Goal: Navigation & Orientation: Find specific page/section

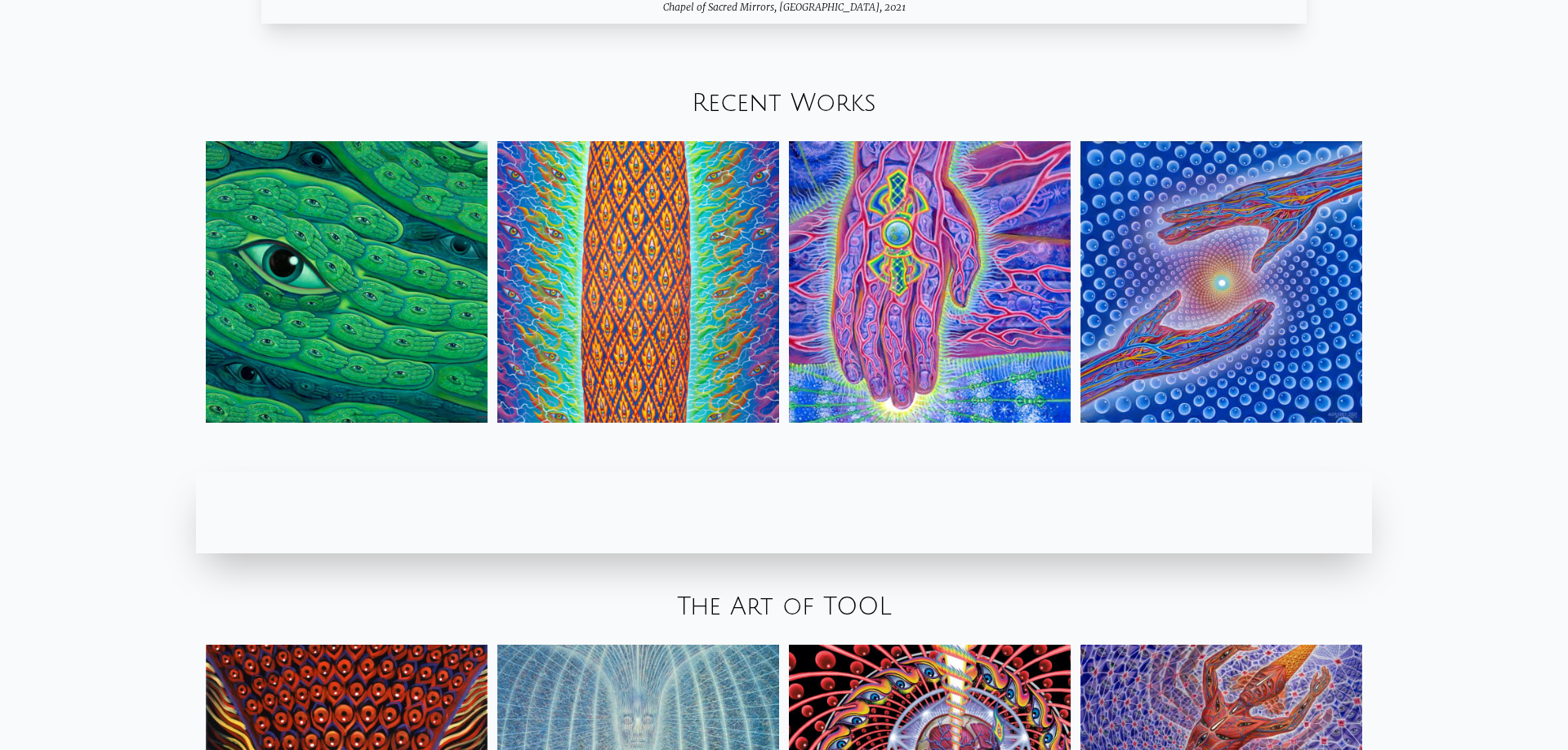
scroll to position [2248, 0]
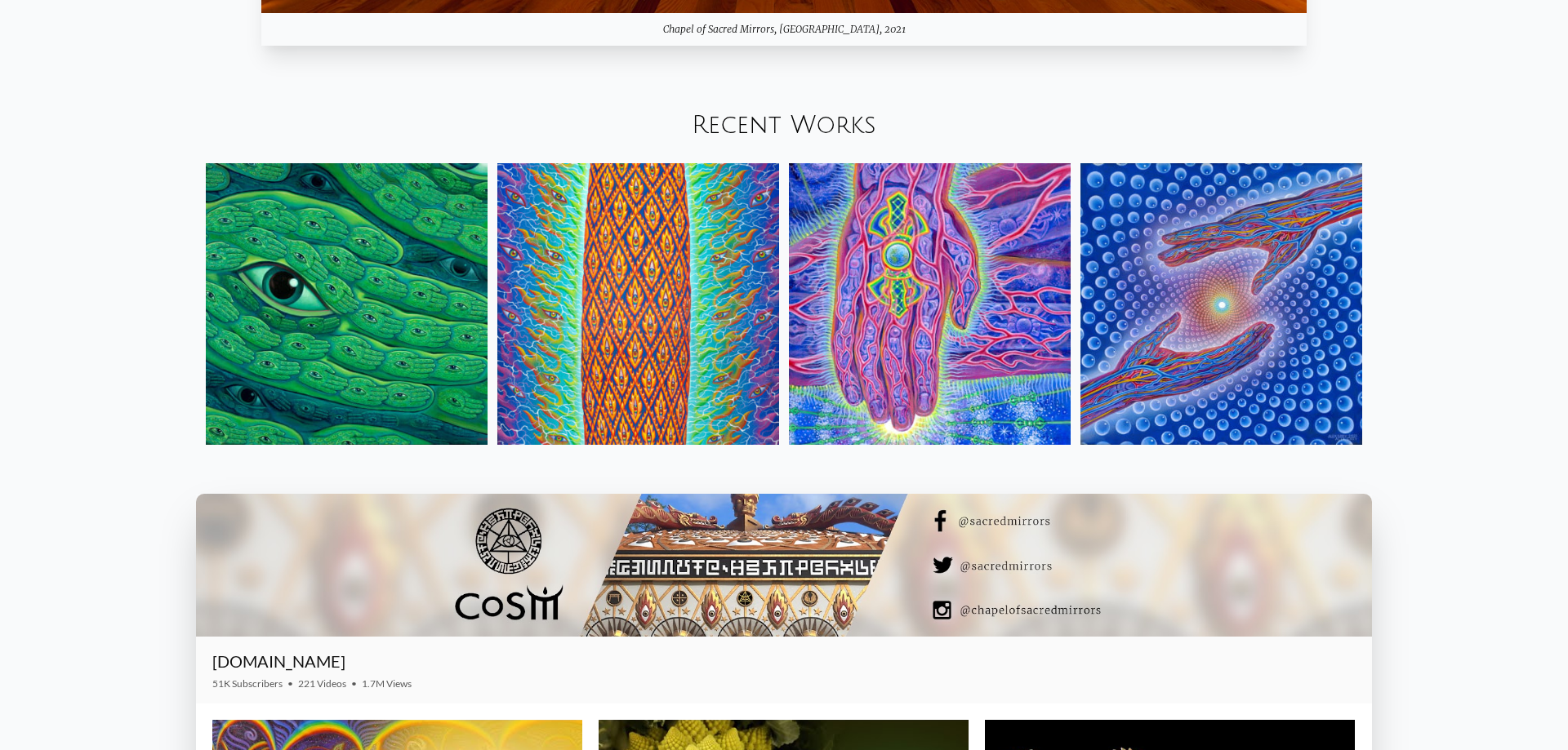
click at [798, 116] on link "Recent Works" at bounding box center [784, 125] width 184 height 27
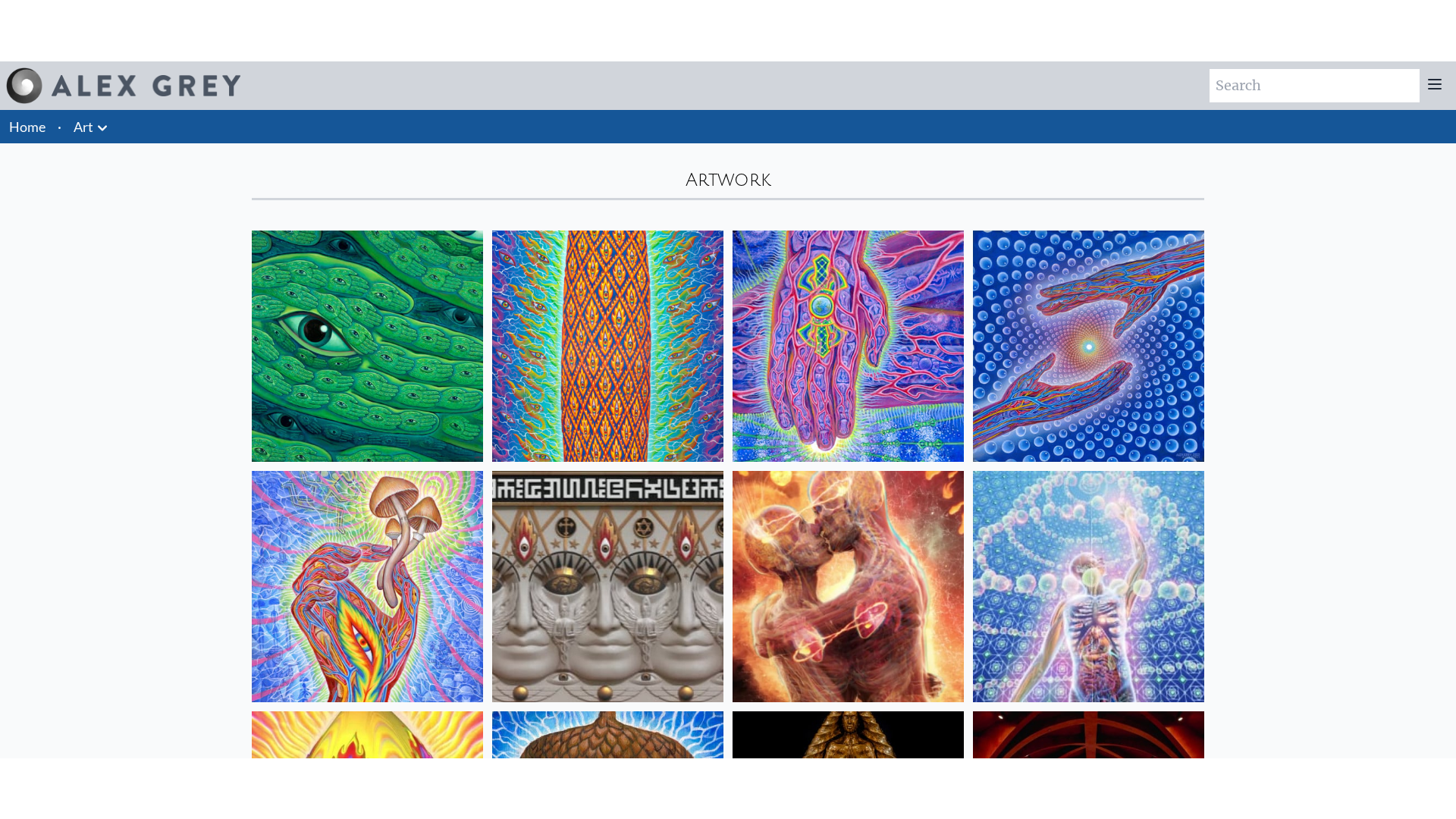
scroll to position [155, 0]
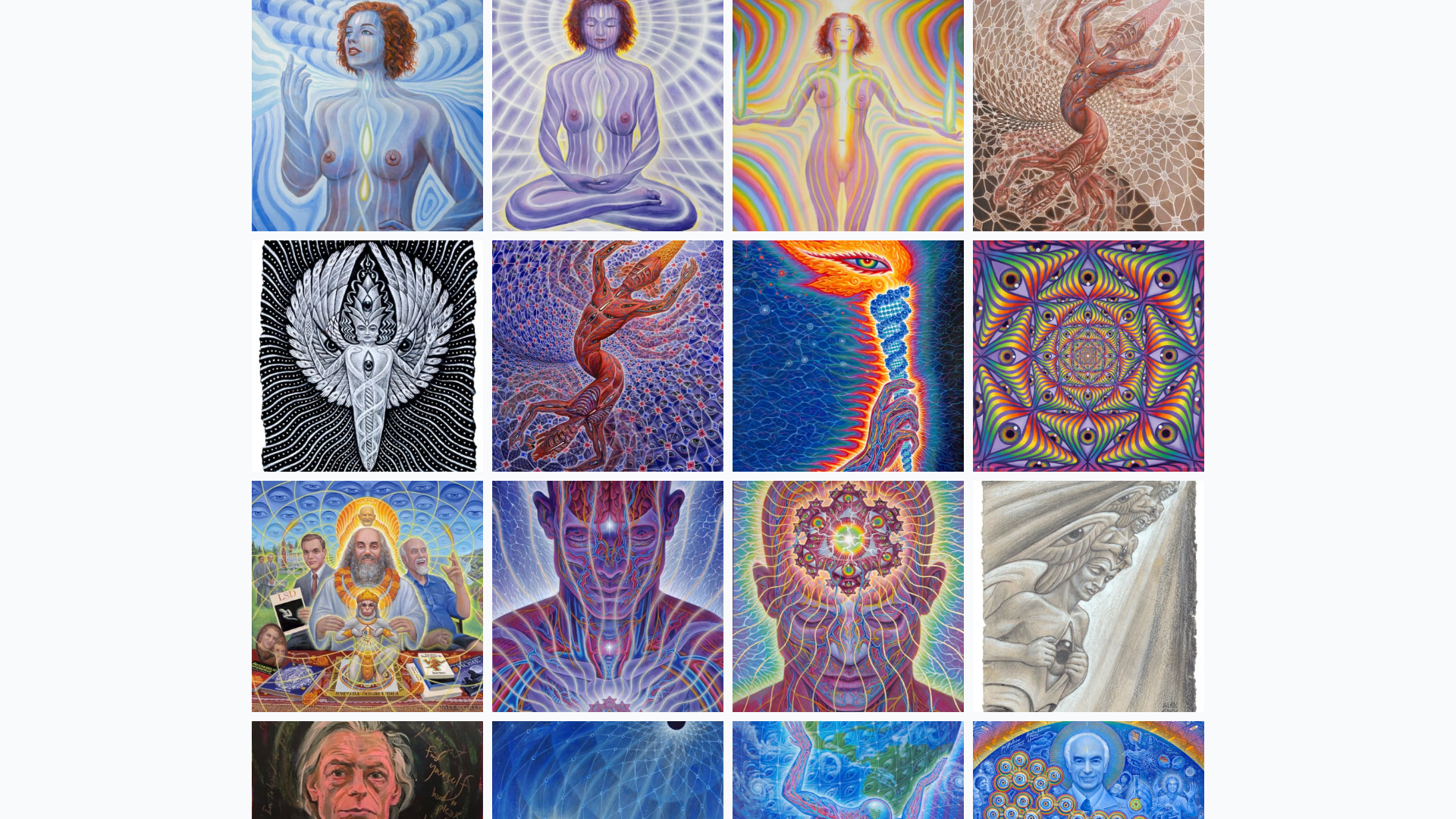
scroll to position [0, 0]
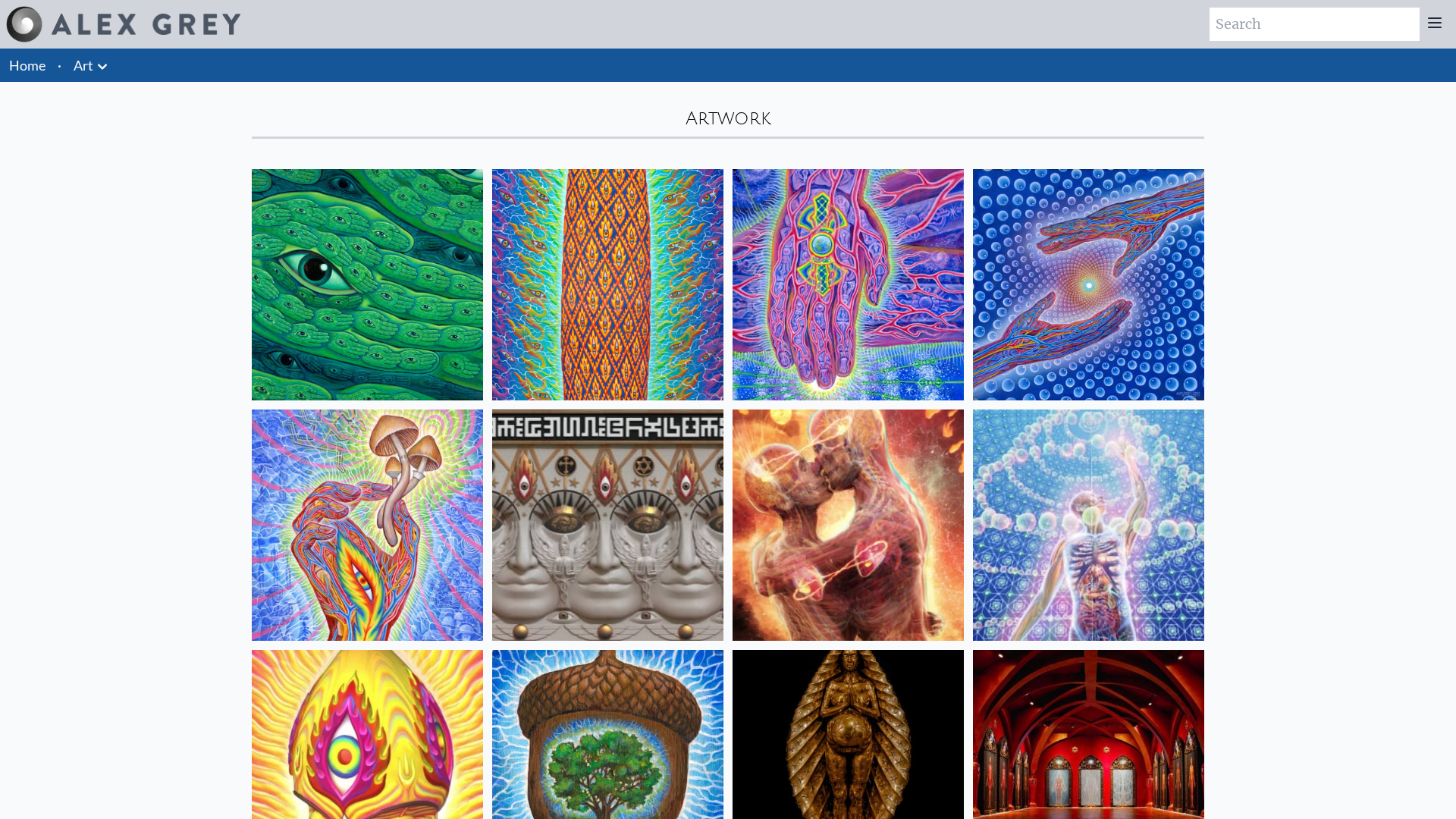
click at [37, 63] on link "Home" at bounding box center [27, 64] width 36 height 16
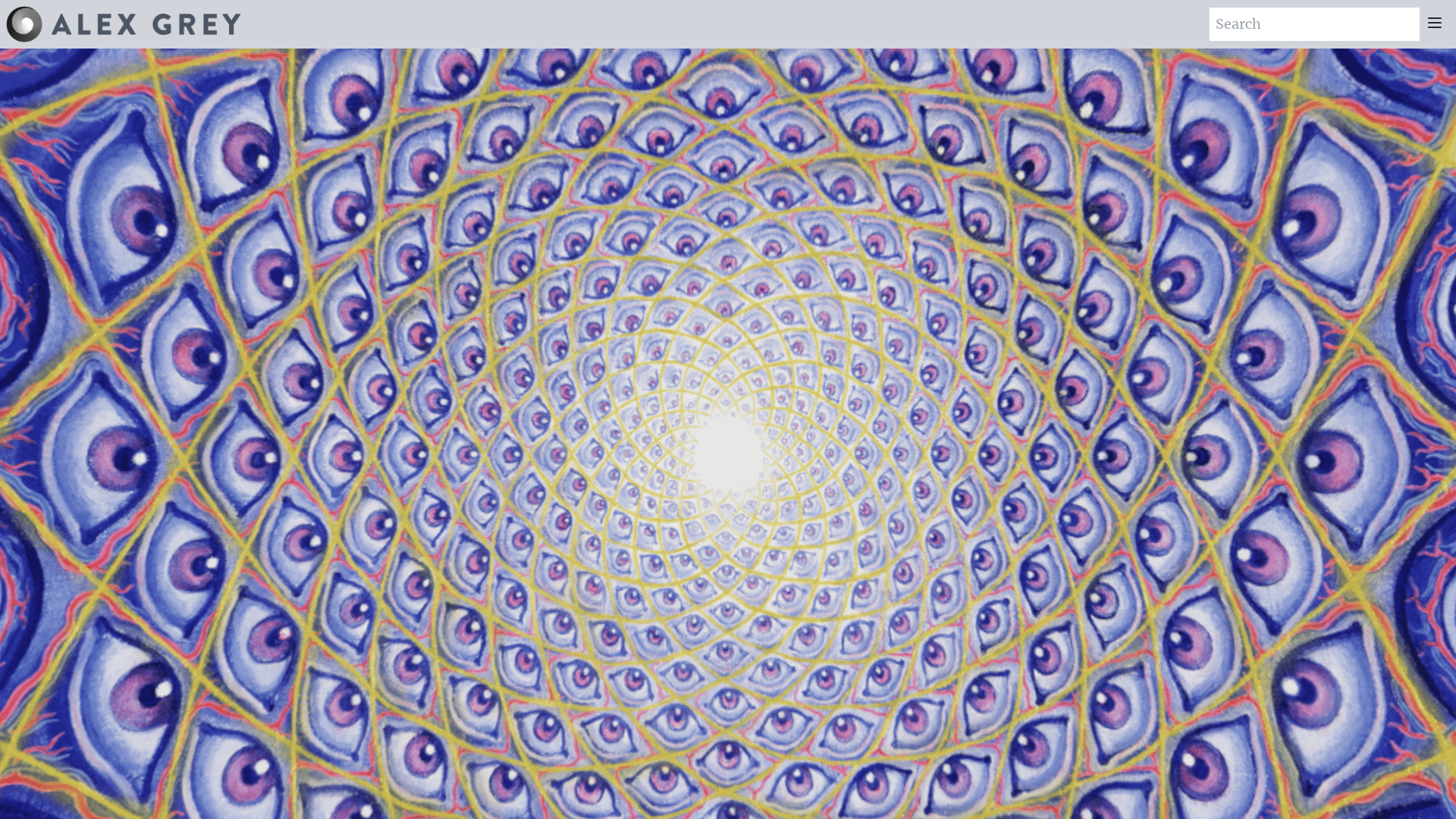
drag, startPoint x: 585, startPoint y: 308, endPoint x: 647, endPoint y: 249, distance: 85.6
click at [617, 283] on video "Your browser does not support the video tag." at bounding box center [727, 458] width 1516 height 853
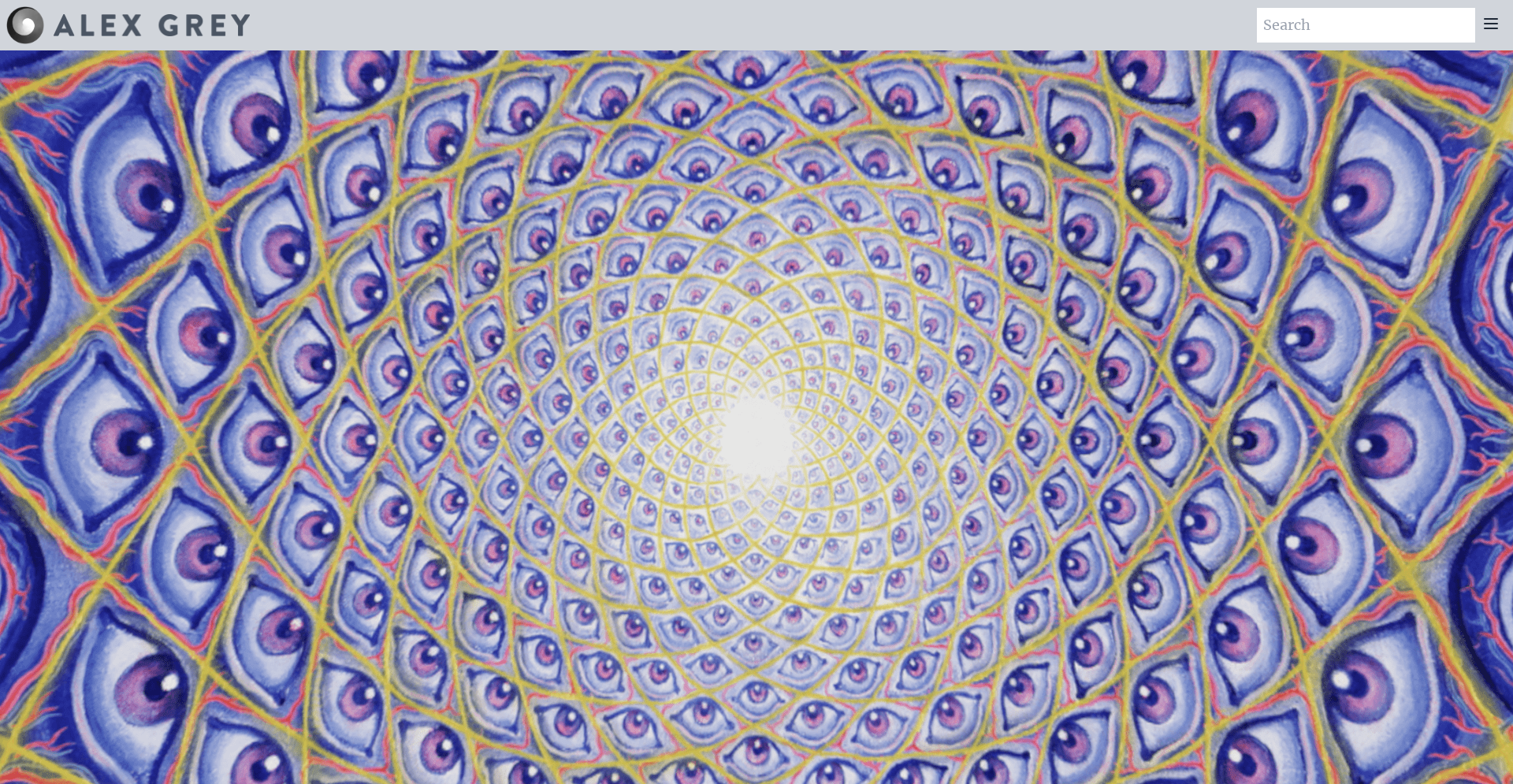
click at [478, 244] on video "Your browser does not support the video tag." at bounding box center [756, 442] width 1576 height 886
